Goal: Task Accomplishment & Management: Manage account settings

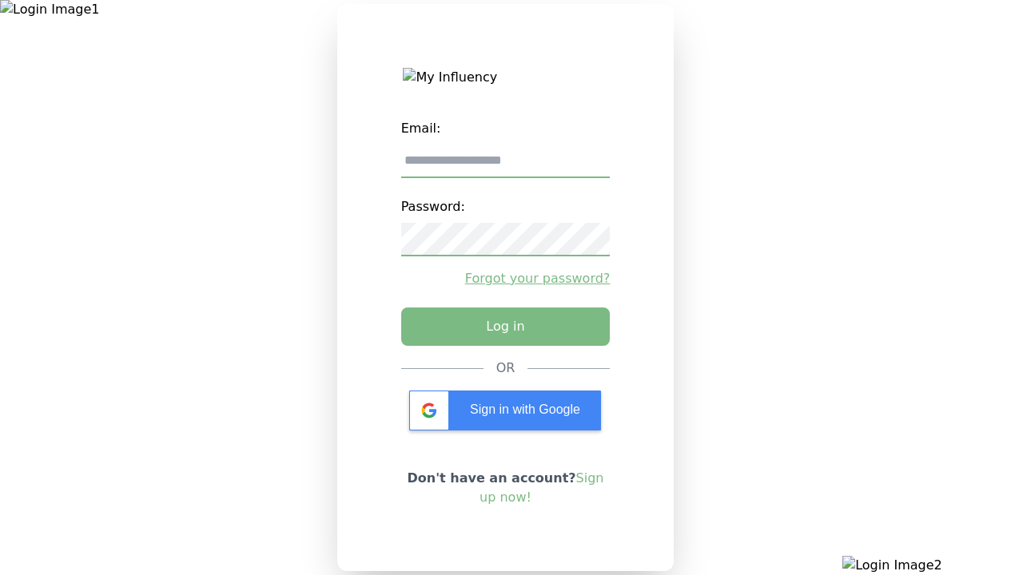
click at [505, 167] on input "email" at bounding box center [505, 162] width 209 height 34
type input "**********"
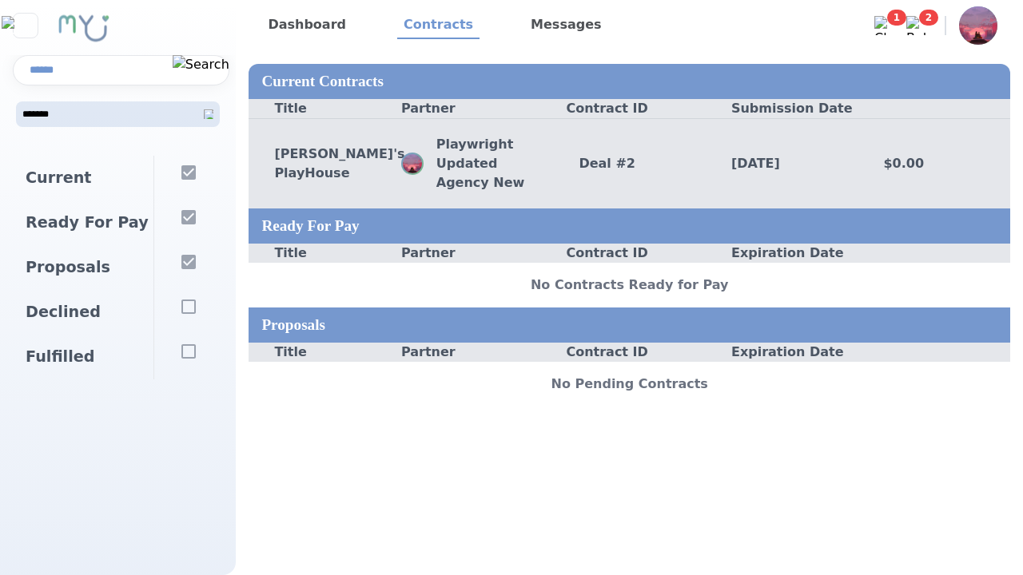
click at [629, 163] on div "Deal # 2" at bounding box center [629, 163] width 153 height 19
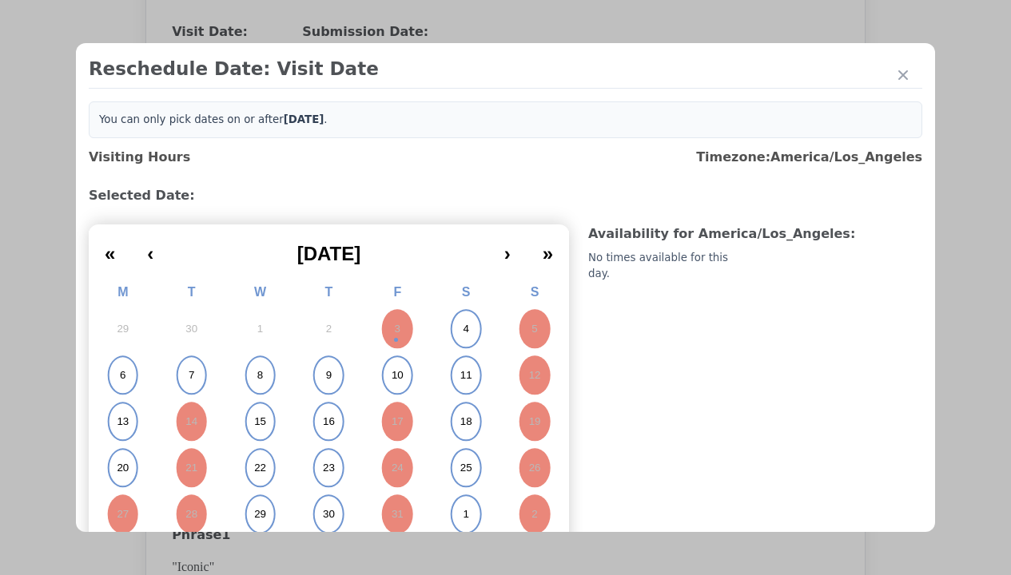
click at [122, 376] on abbr "6" at bounding box center [123, 375] width 6 height 14
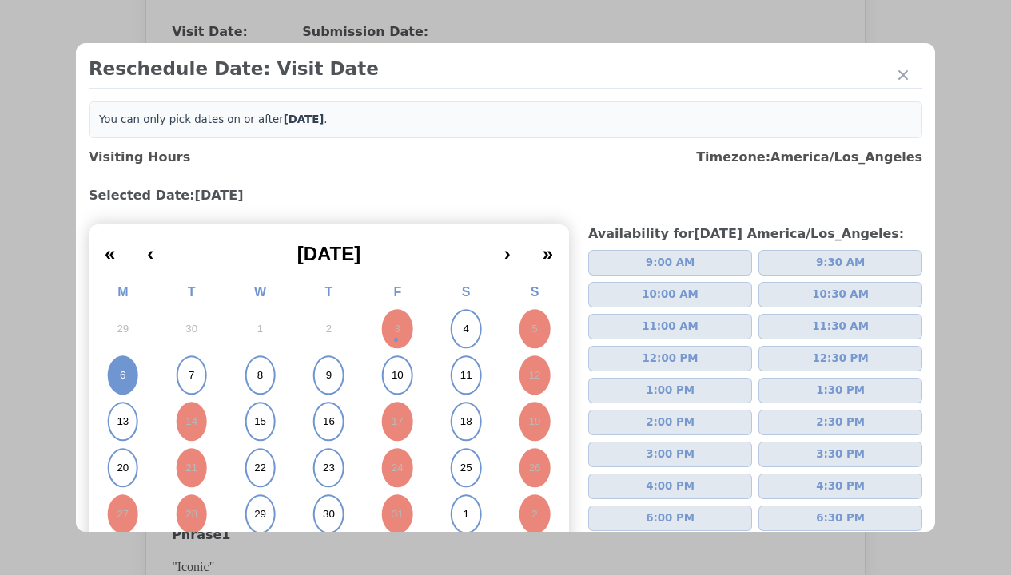
click at [663, 423] on span "2:00 PM" at bounding box center [670, 423] width 49 height 16
click at [253, 361] on div "Update Submission Date" at bounding box center [254, 360] width 132 height 16
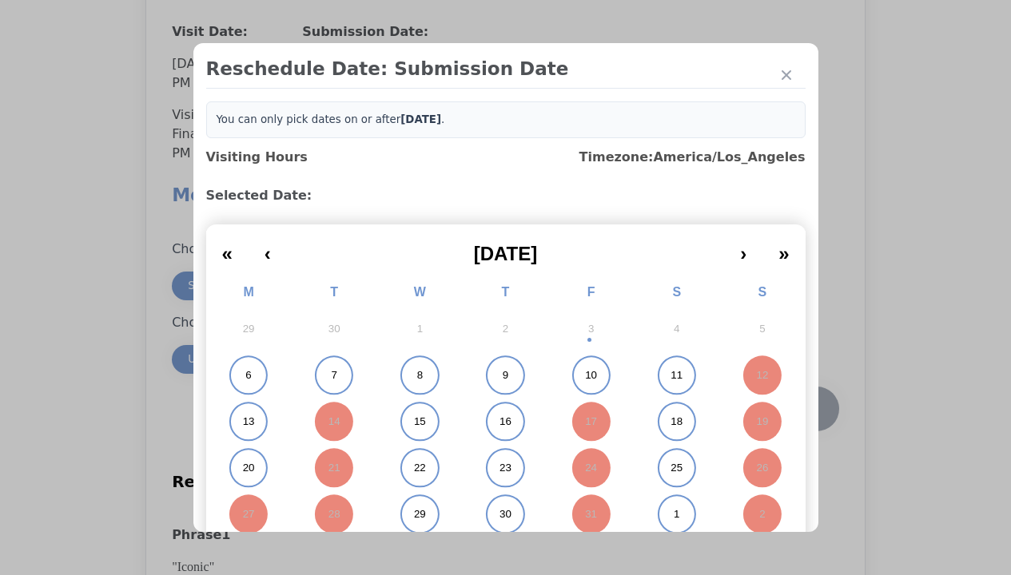
click at [245, 376] on abbr "6" at bounding box center [248, 375] width 6 height 14
click at [783, 411] on div "Submit Date Change" at bounding box center [783, 409] width 79 height 32
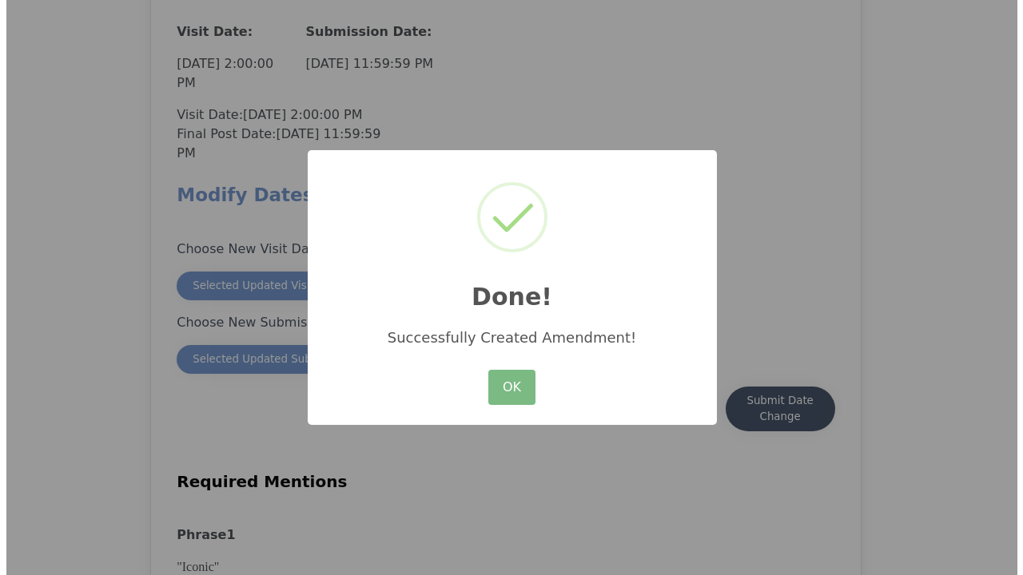
scroll to position [1404, 0]
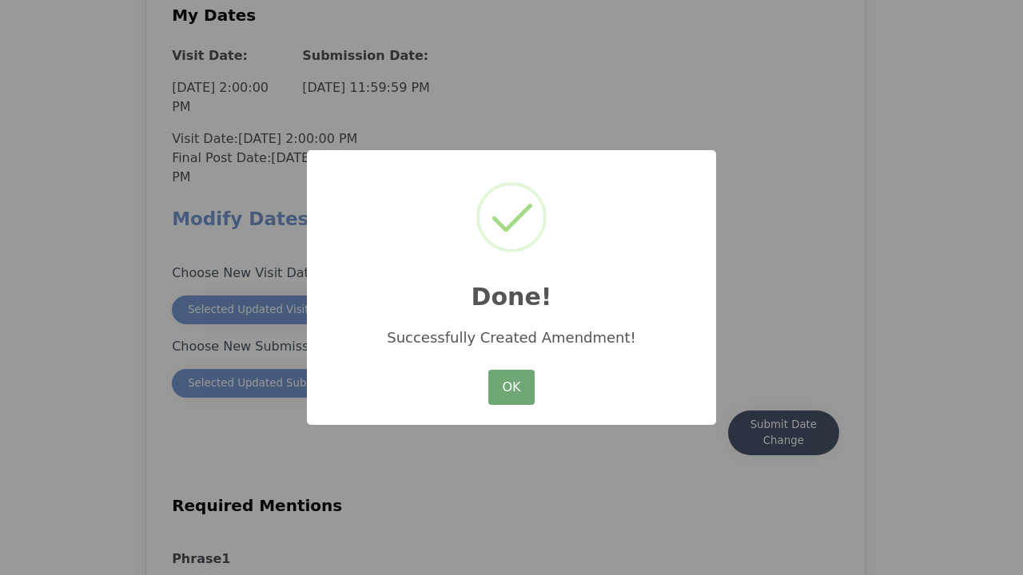
click at [512, 388] on button "OK" at bounding box center [511, 387] width 46 height 35
